Goal: Check status: Check status

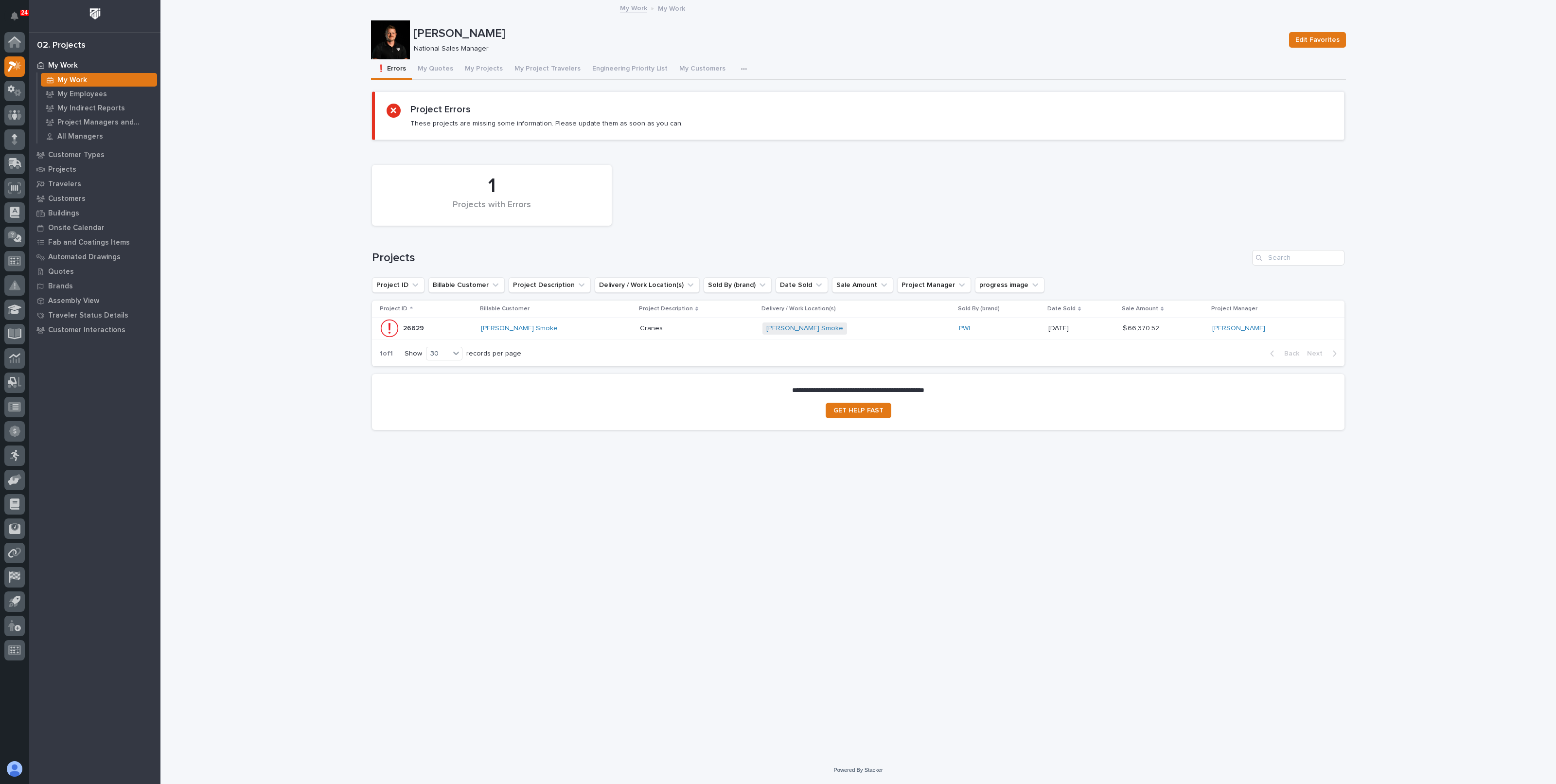
click at [595, 321] on div "[PERSON_NAME] Smoke" at bounding box center [556, 328] width 151 height 16
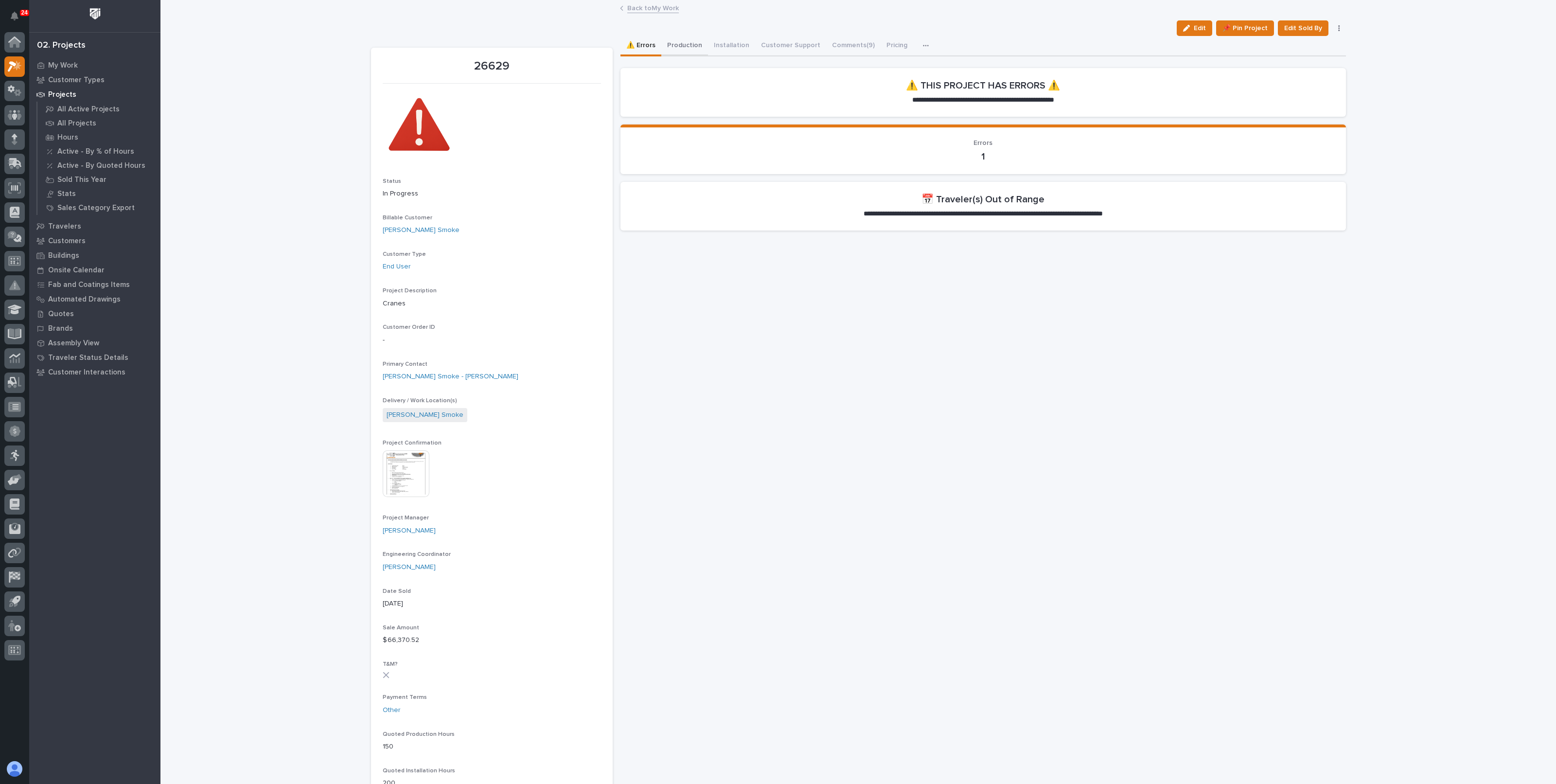
click at [687, 36] on button "Production" at bounding box center [684, 47] width 47 height 21
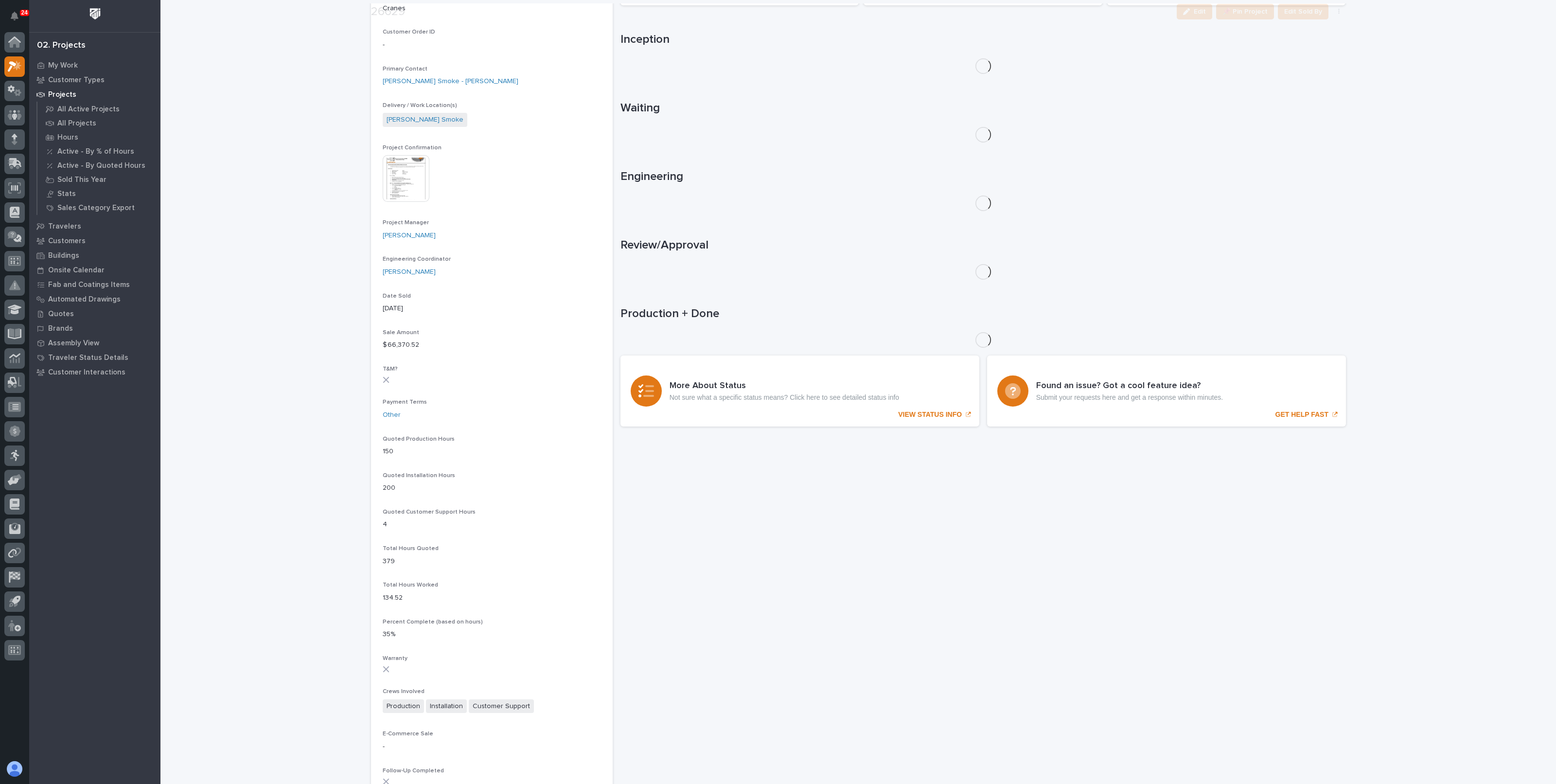
scroll to position [573, 0]
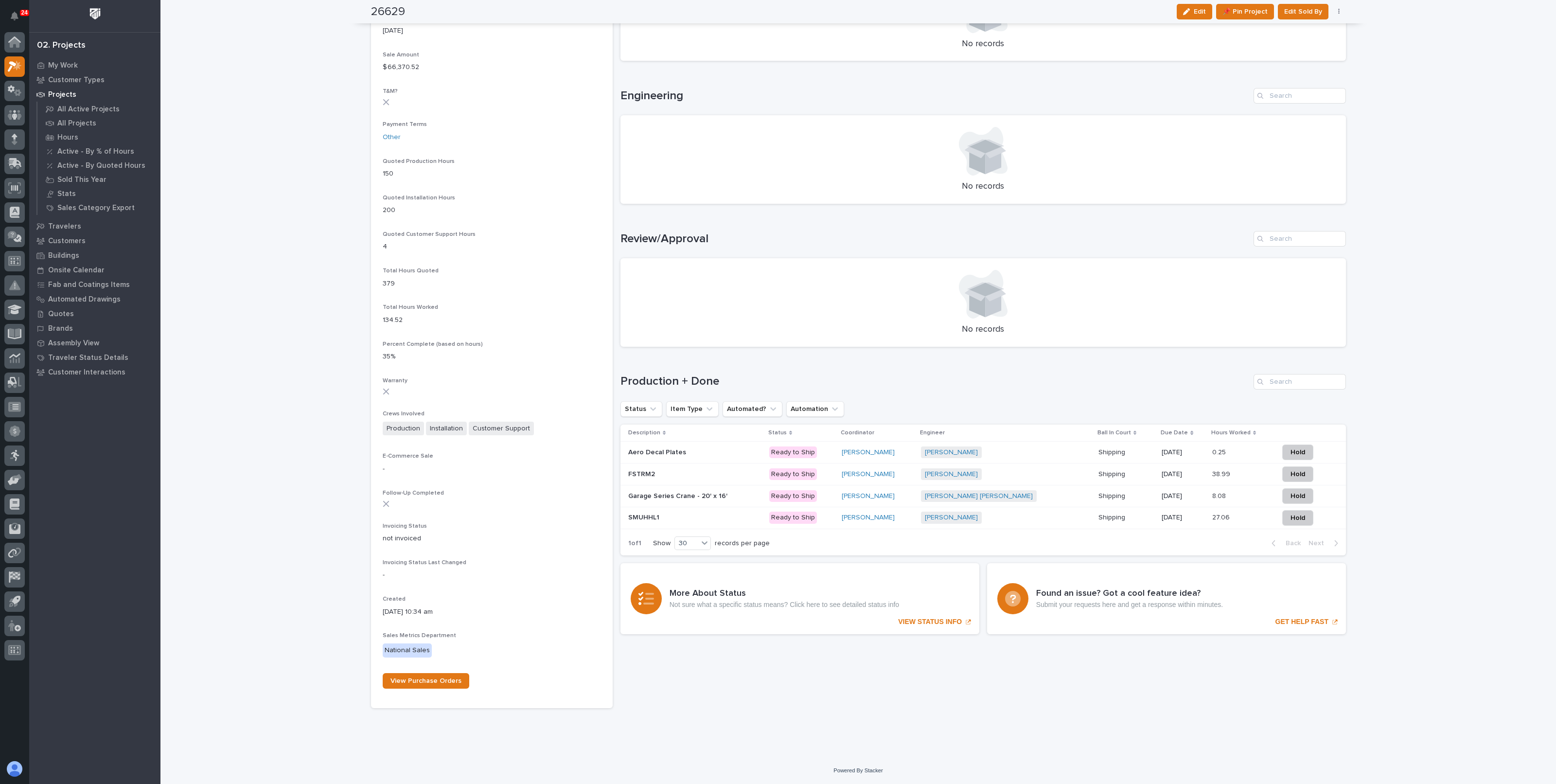
click at [724, 495] on p at bounding box center [695, 496] width 133 height 8
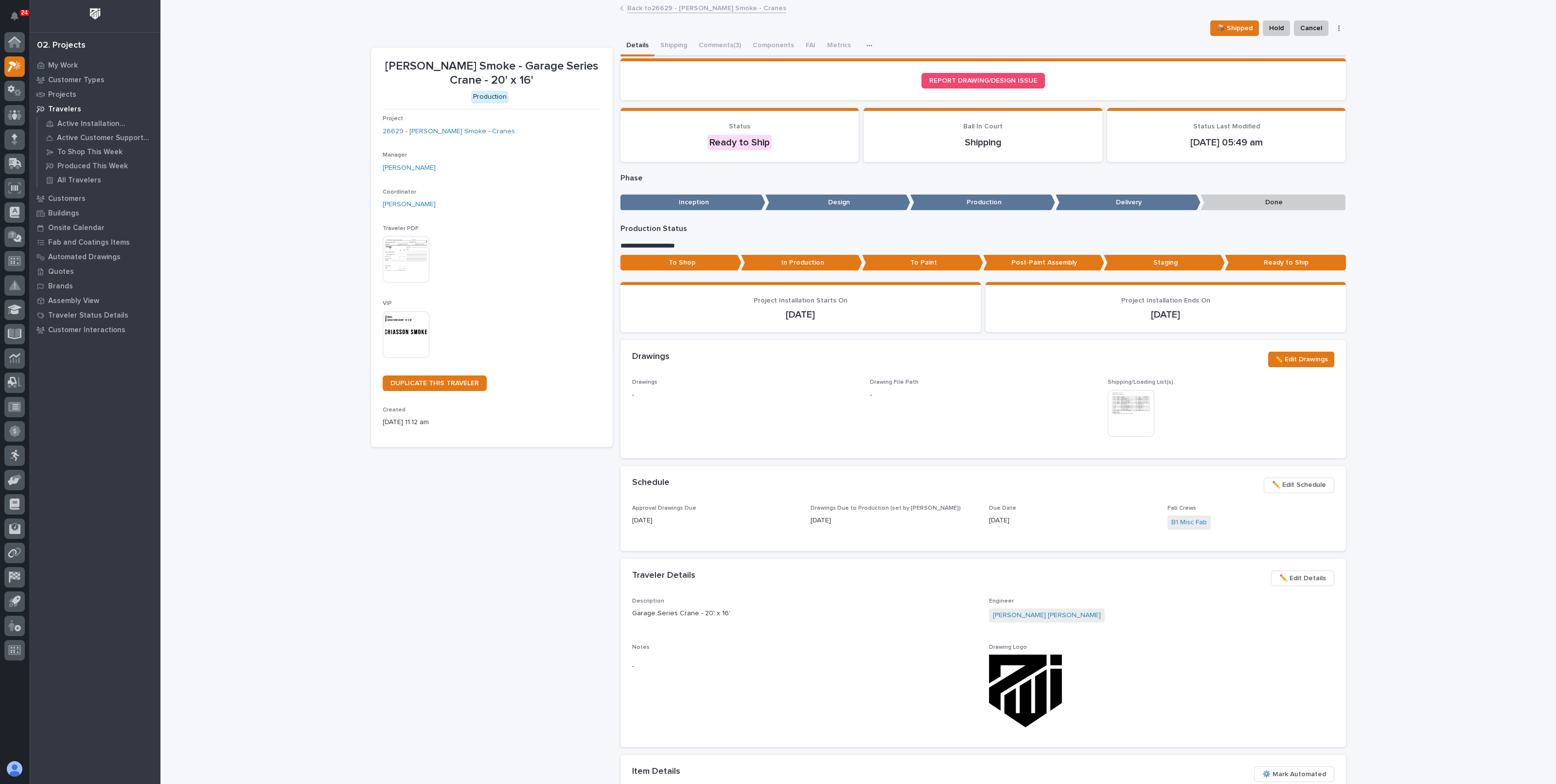
click at [1108, 399] on img at bounding box center [1131, 413] width 47 height 47
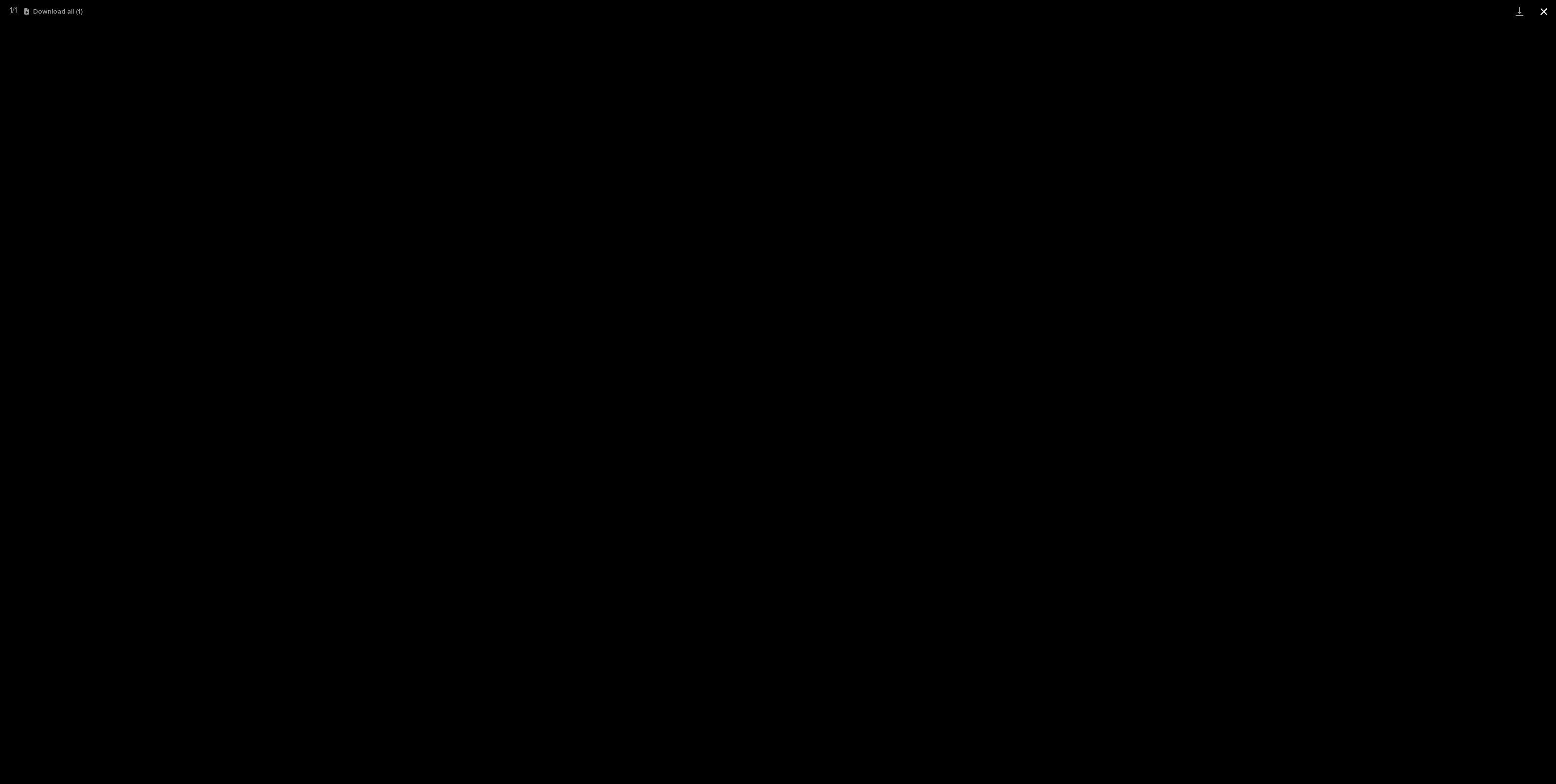
click at [1543, 8] on button "Close gallery" at bounding box center [1544, 11] width 24 height 23
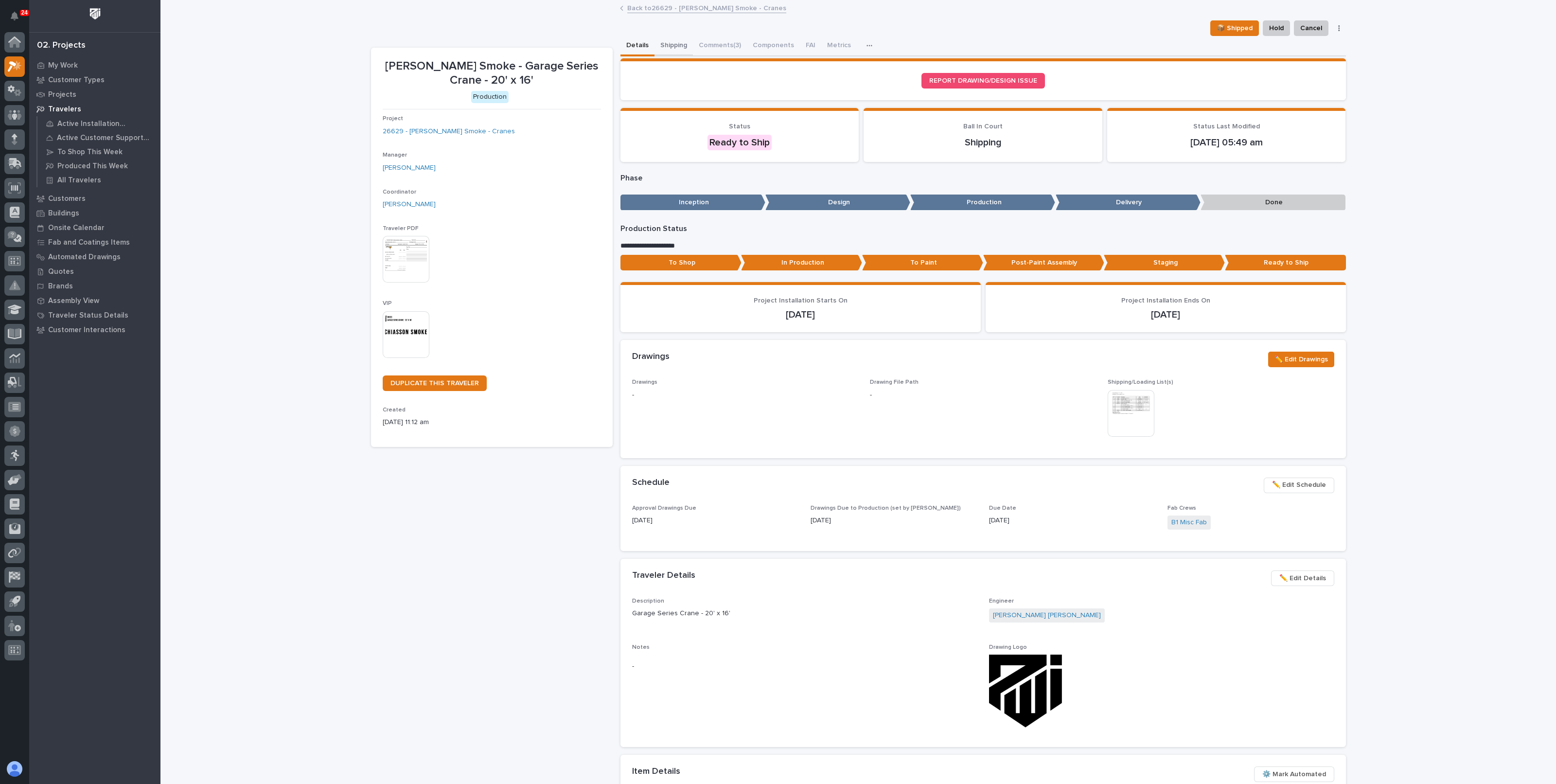
click at [667, 42] on button "Shipping" at bounding box center [674, 47] width 39 height 21
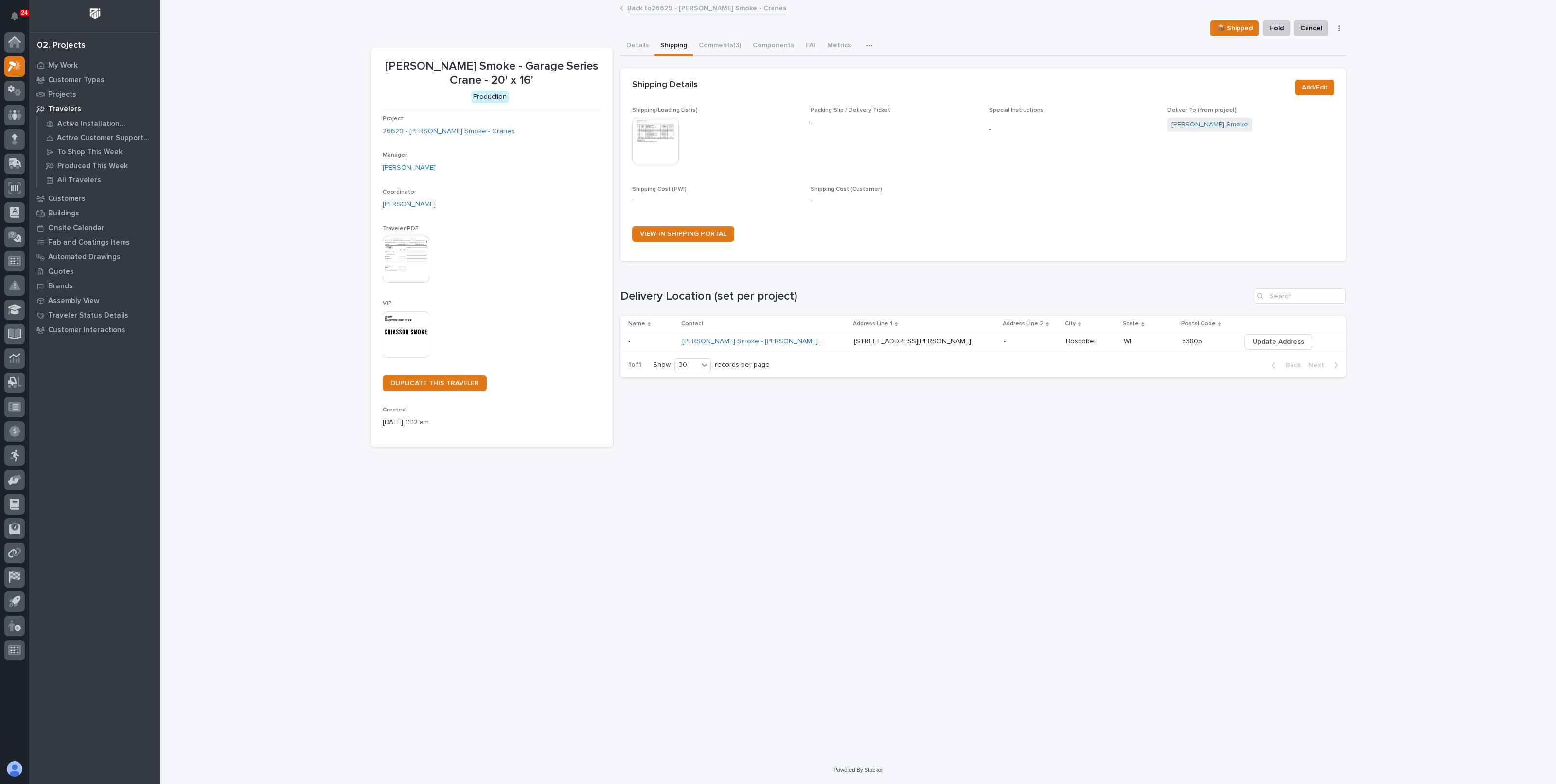
click at [647, 7] on link "Back to 26629 - [PERSON_NAME] Smoke - Cranes" at bounding box center [706, 7] width 159 height 11
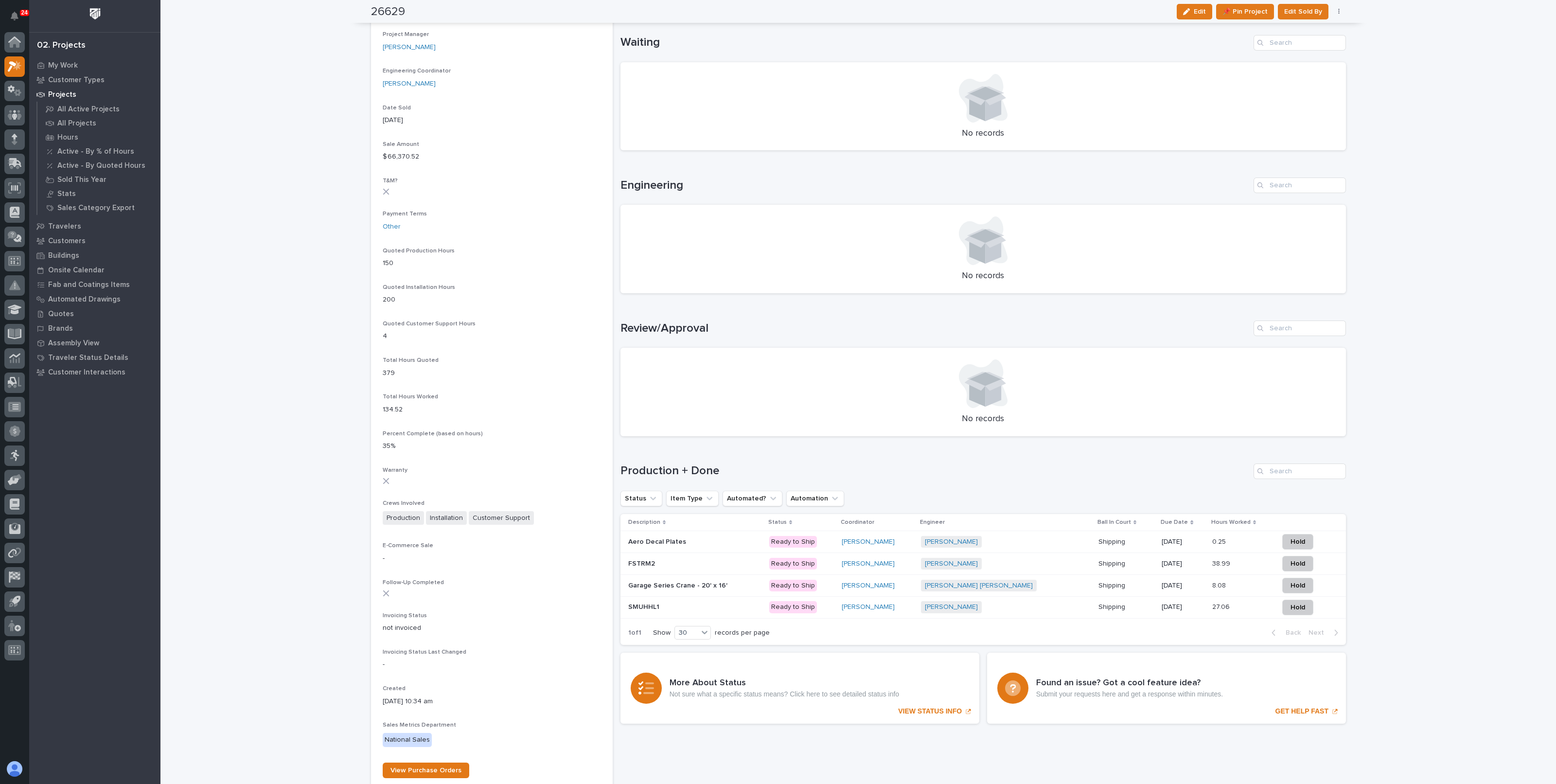
scroll to position [486, 0]
click at [739, 540] on p at bounding box center [695, 539] width 133 height 8
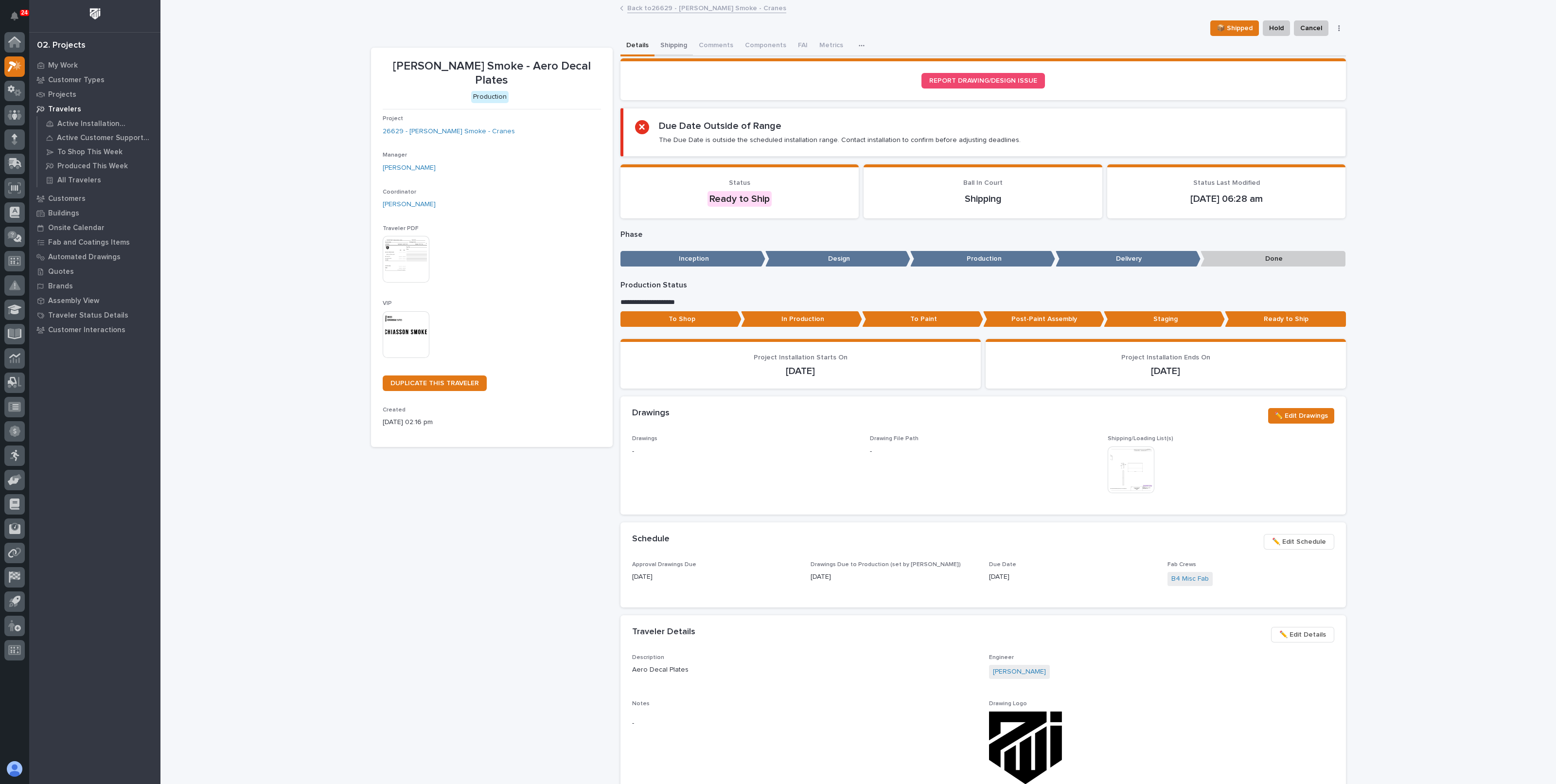
click at [681, 51] on button "Shipping" at bounding box center [674, 47] width 39 height 21
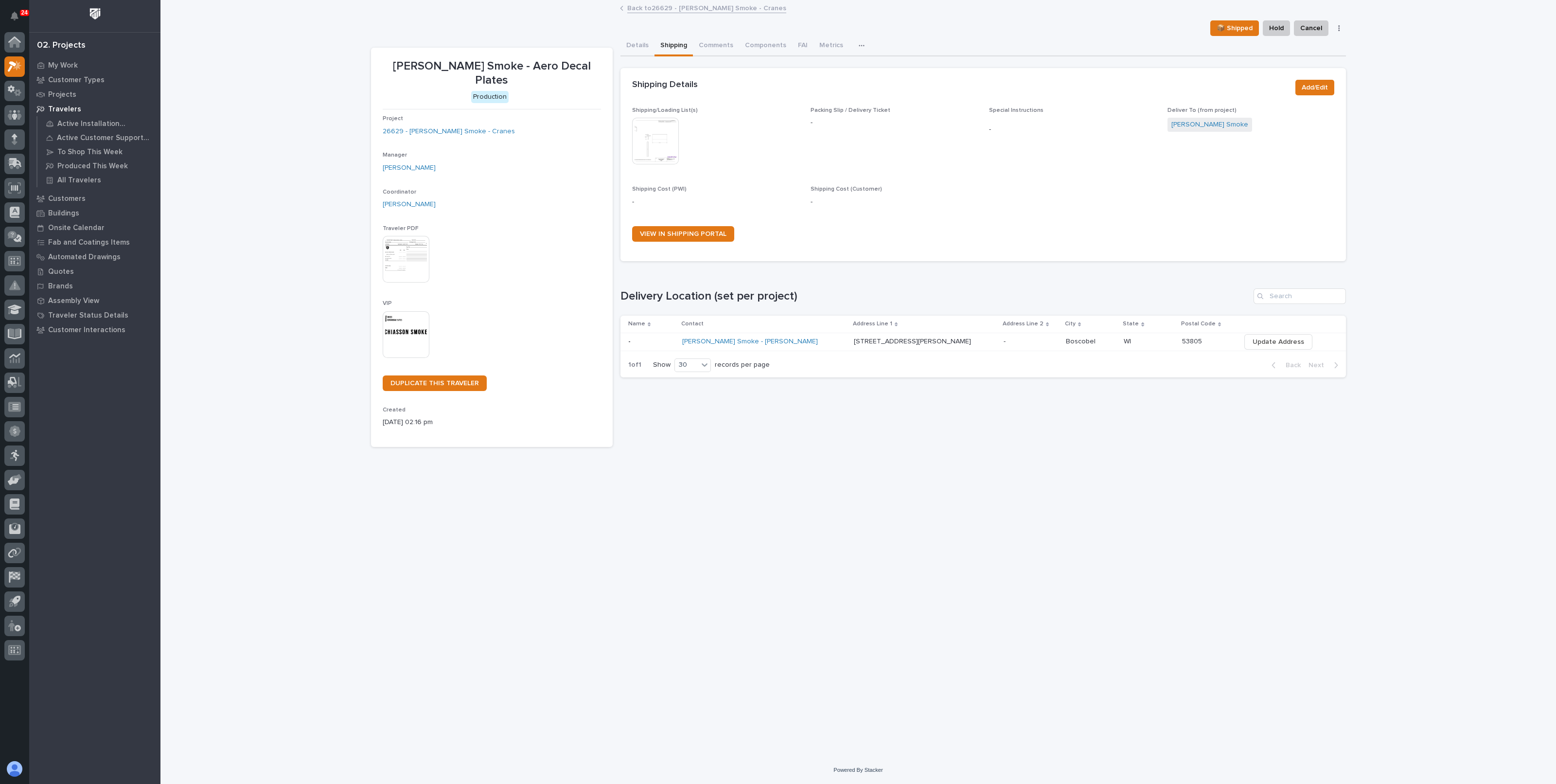
click at [655, 9] on link "Back to 26629 - [PERSON_NAME] Smoke - Cranes" at bounding box center [706, 7] width 159 height 11
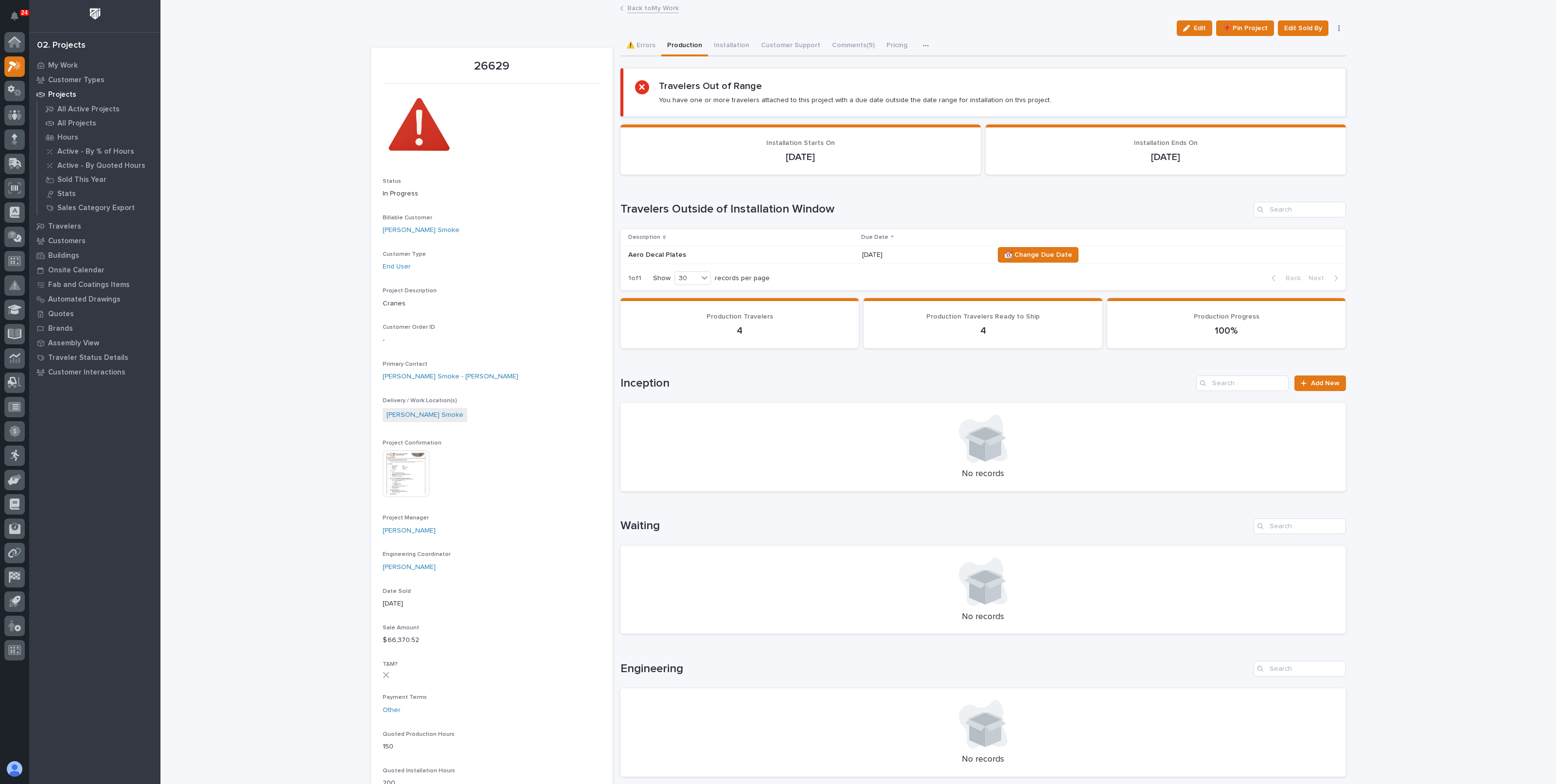
click at [637, 14] on div "Back to My Work" at bounding box center [858, 8] width 486 height 14
click at [638, 11] on link "Back to My Work" at bounding box center [652, 7] width 51 height 11
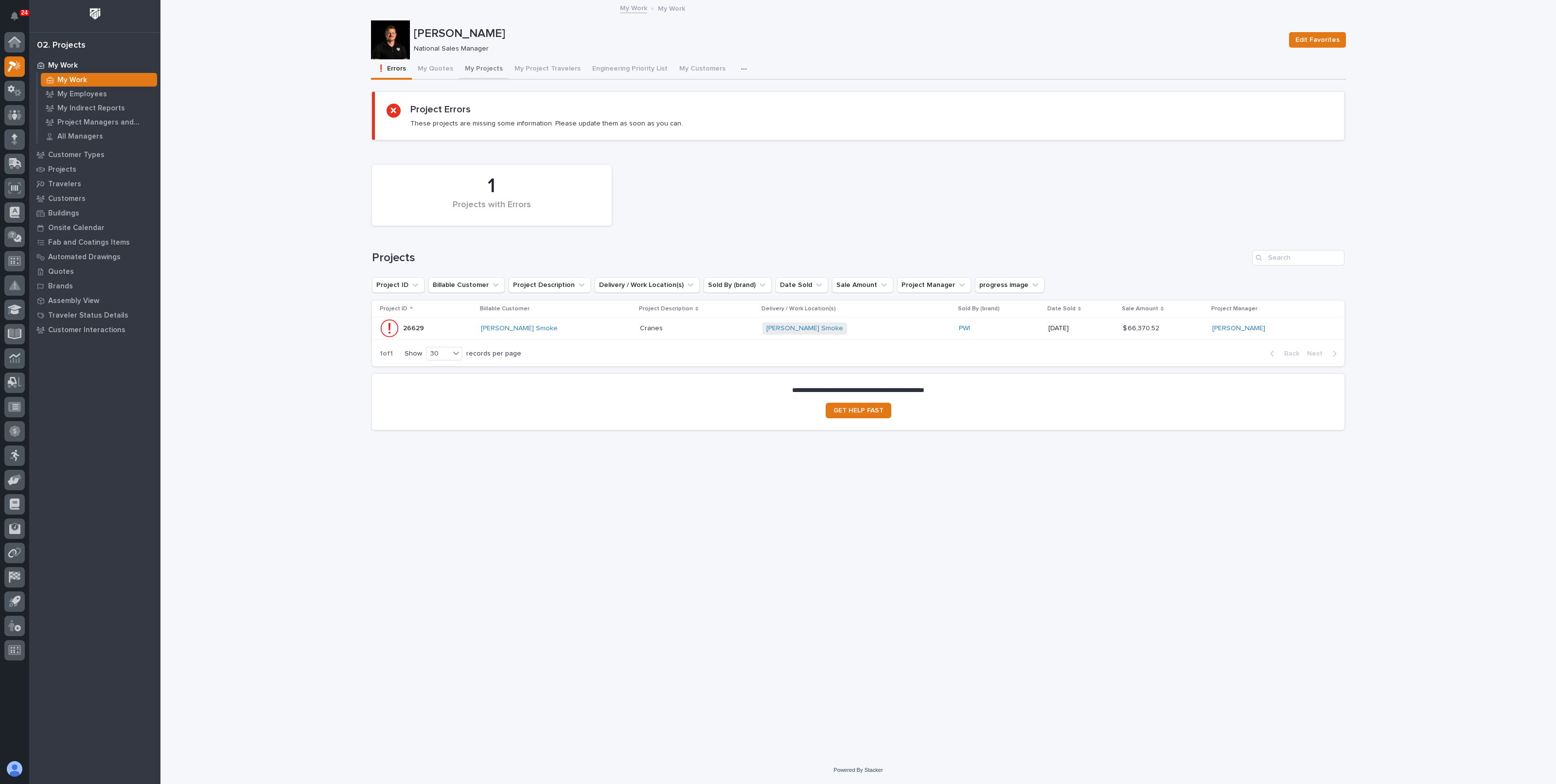
click at [477, 67] on button "My Projects" at bounding box center [484, 69] width 50 height 21
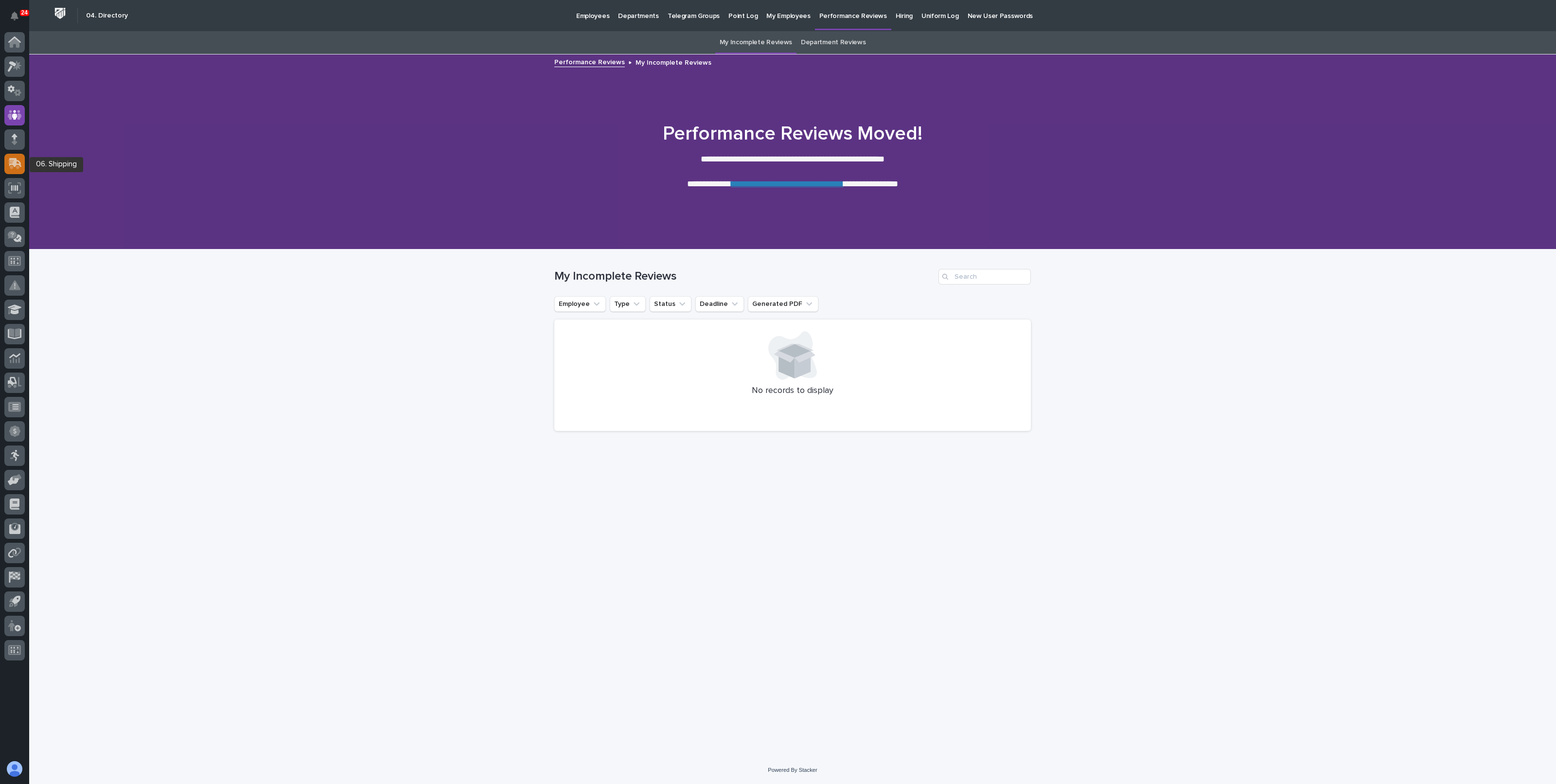
click at [19, 161] on icon at bounding box center [15, 162] width 13 height 9
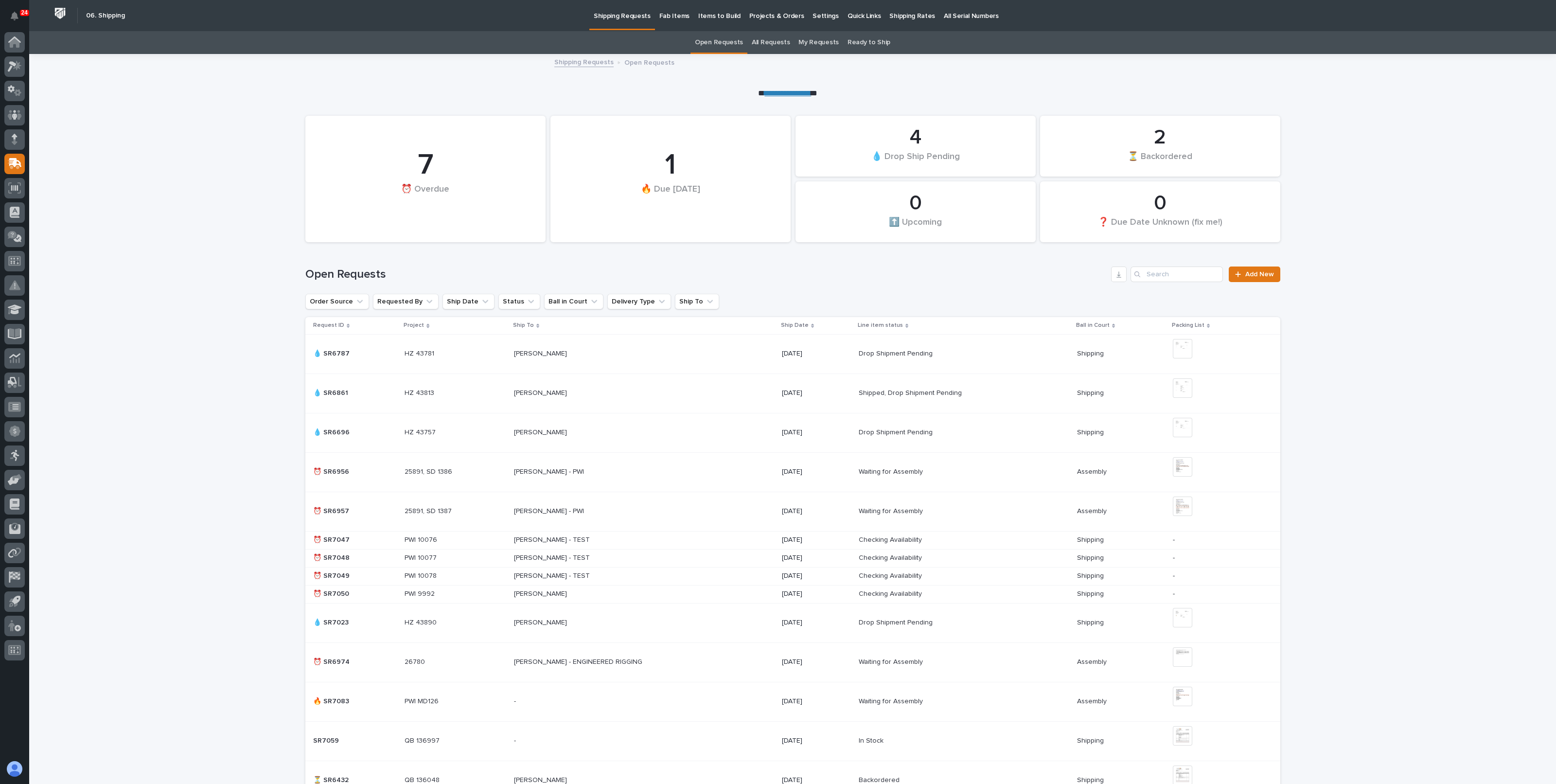
click at [773, 17] on p "Projects & Orders" at bounding box center [777, 10] width 55 height 21
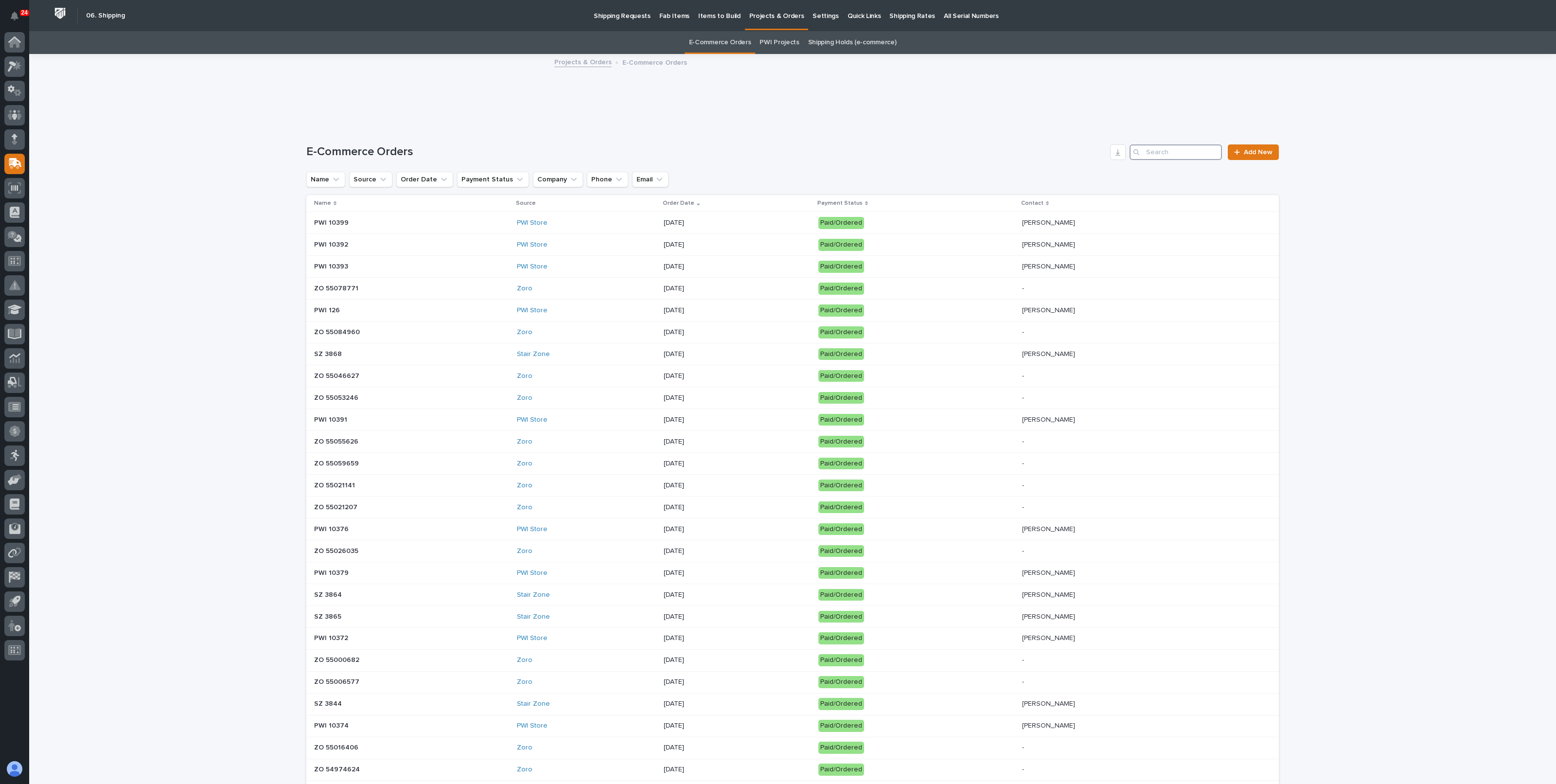
click at [1162, 159] on input "Search" at bounding box center [1175, 152] width 92 height 16
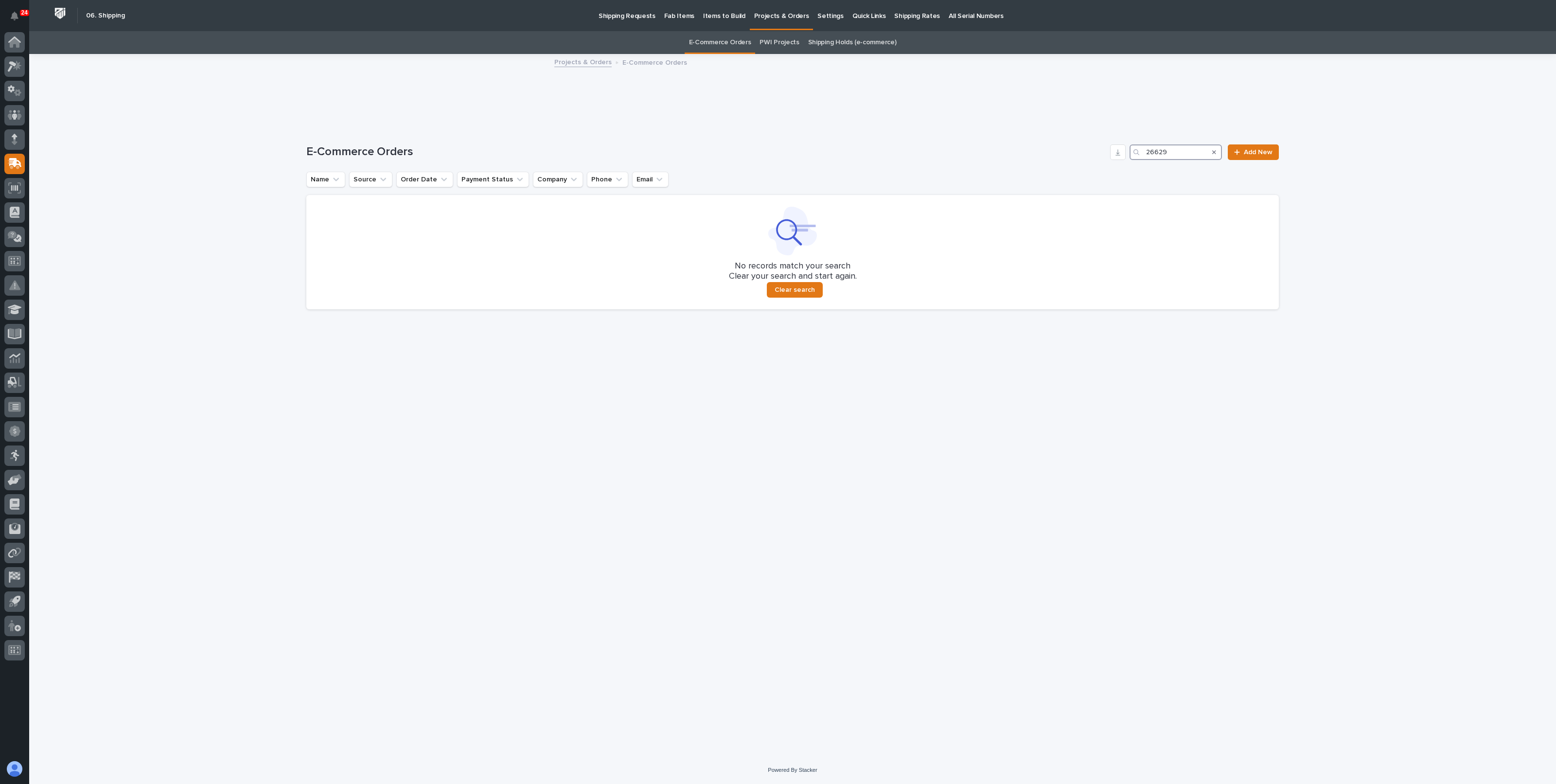
type input "26629"
click at [783, 47] on link "PWI Projects" at bounding box center [779, 43] width 39 height 23
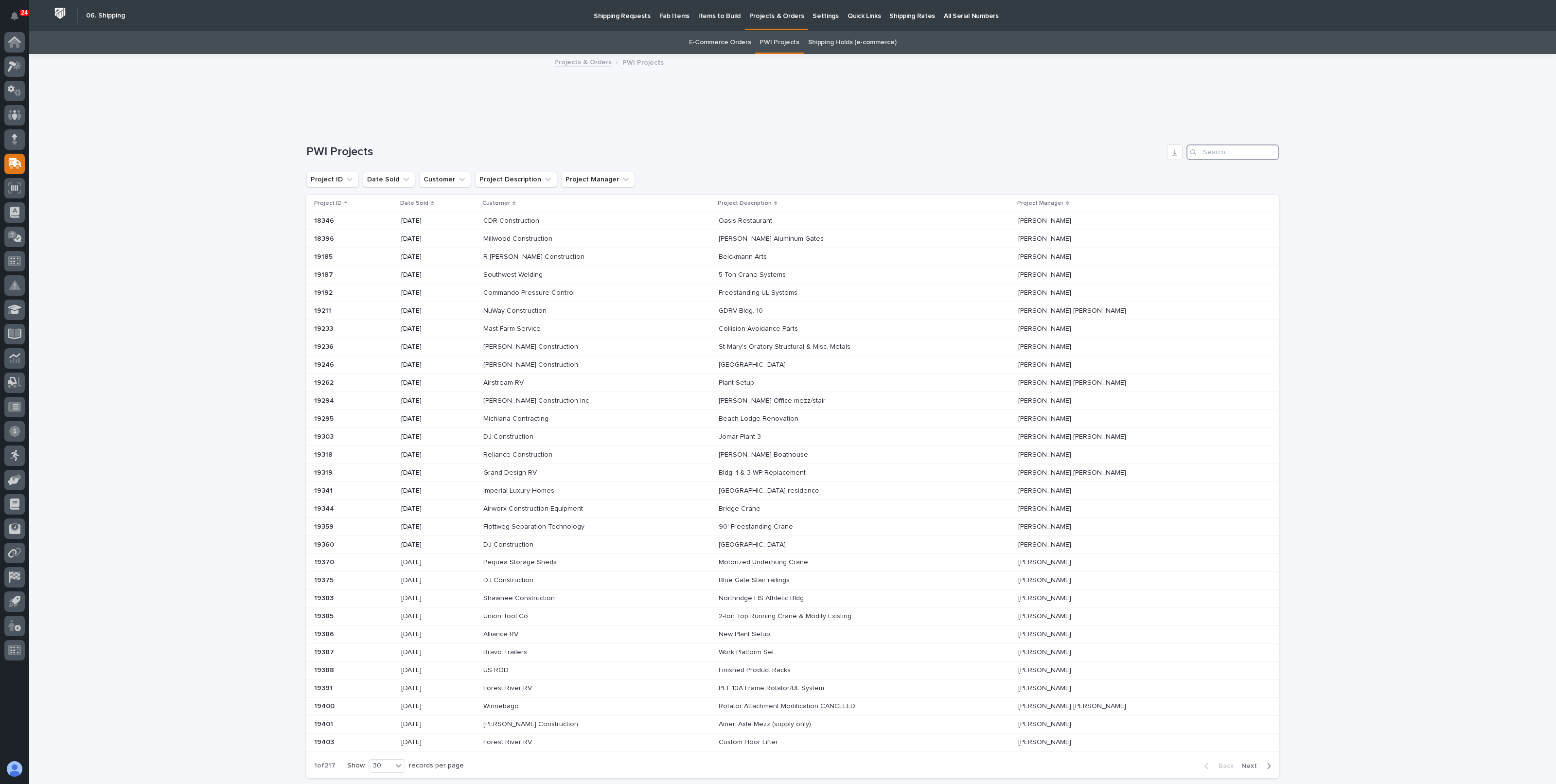
click at [1212, 151] on input "Search" at bounding box center [1232, 152] width 92 height 16
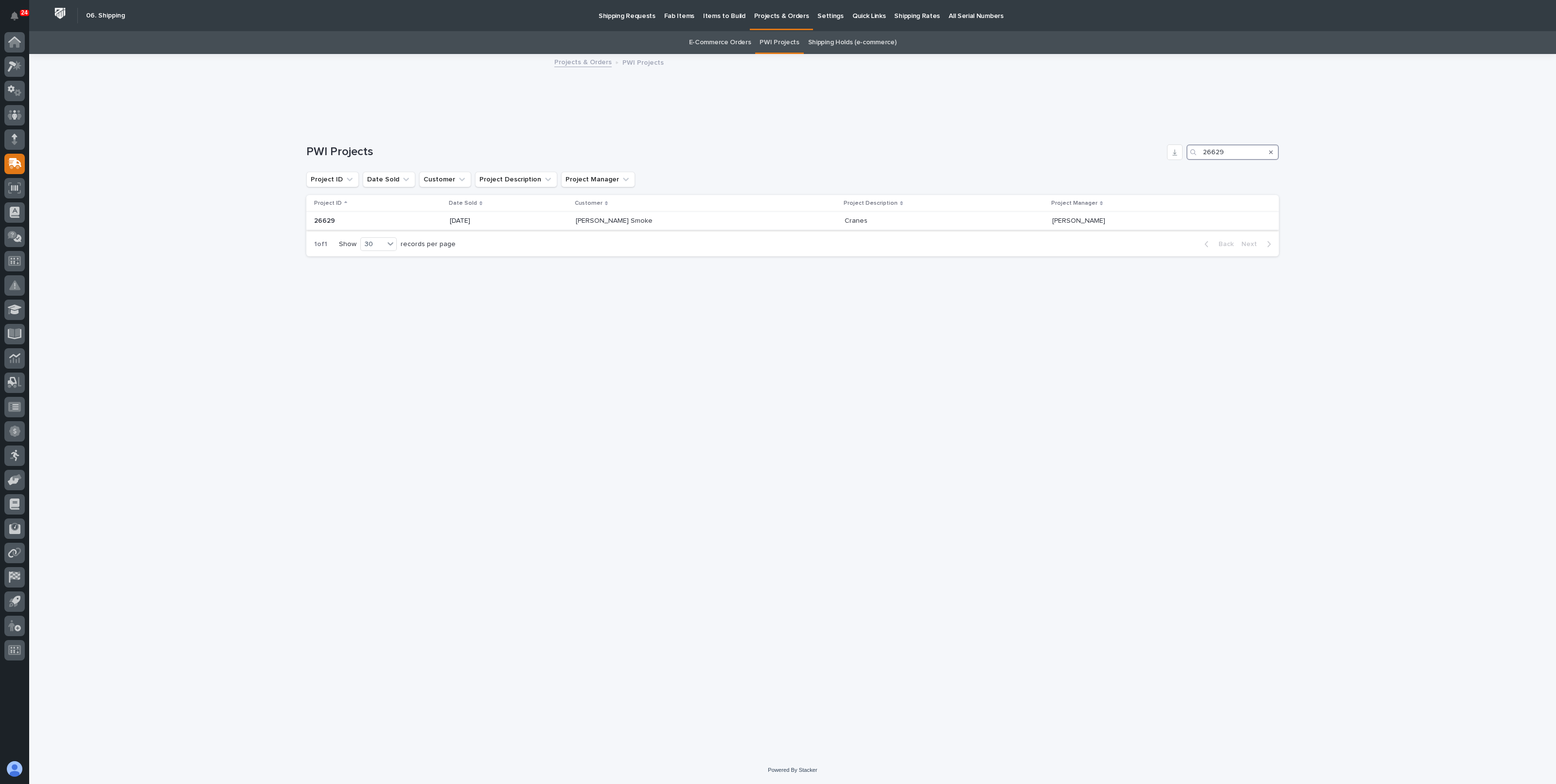
type input "26629"
click at [849, 220] on p at bounding box center [930, 221] width 170 height 8
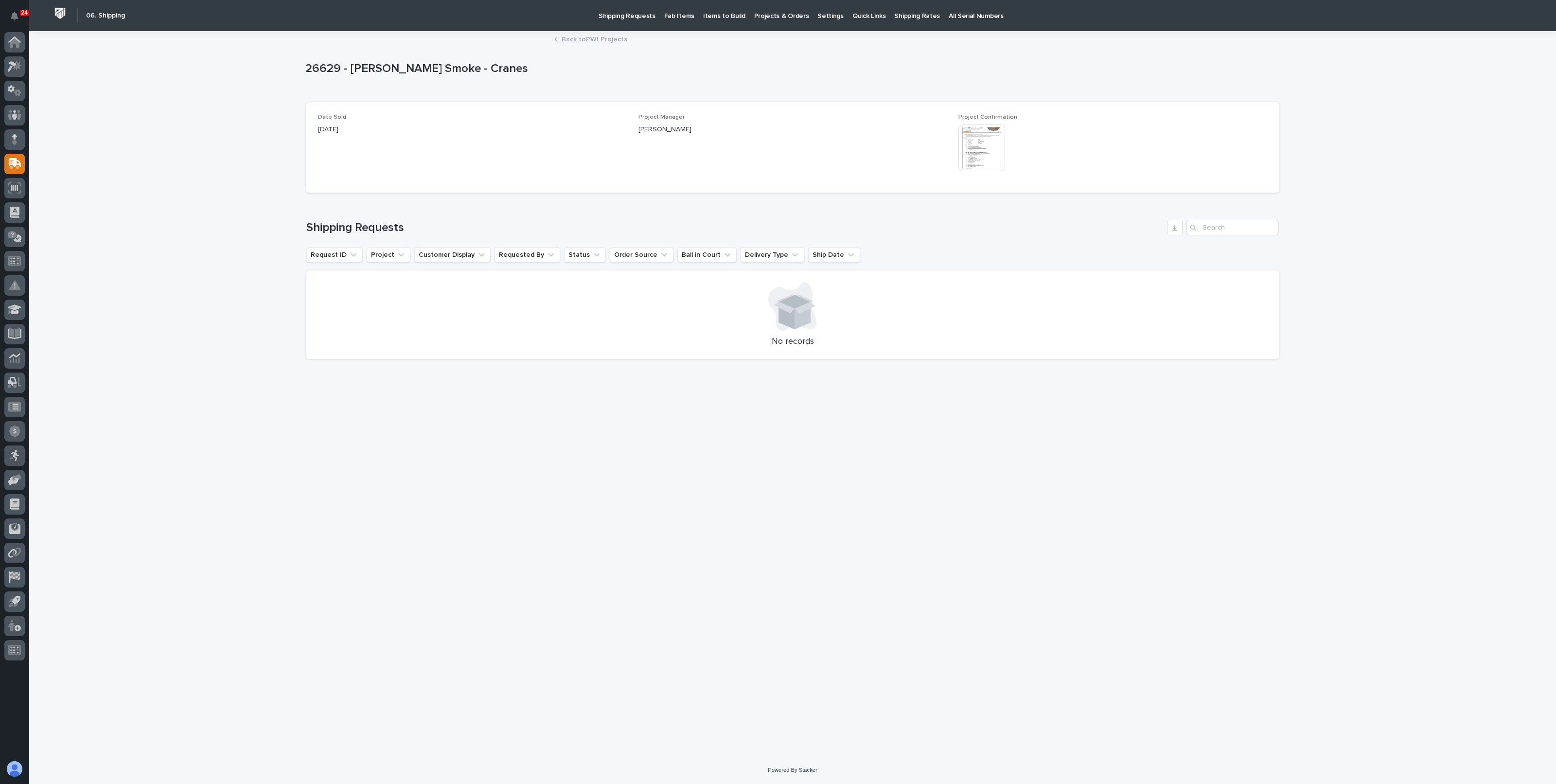
click at [603, 39] on link "Back to PWI Projects" at bounding box center [594, 39] width 66 height 11
